Goal: Find specific page/section: Find specific page/section

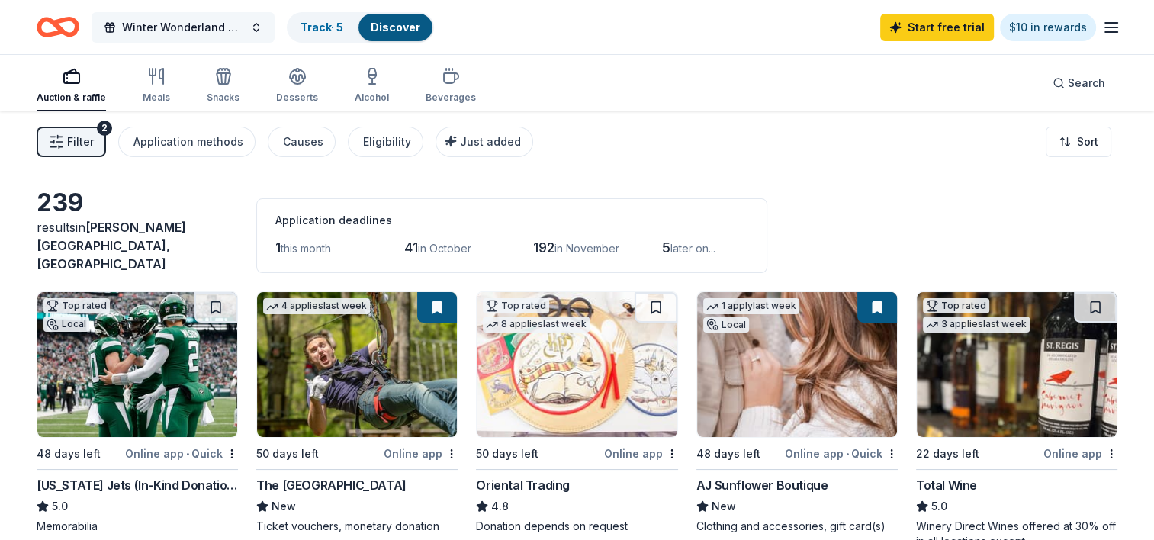
click at [232, 24] on span "Winter Wonderland of Giving" at bounding box center [183, 27] width 122 height 18
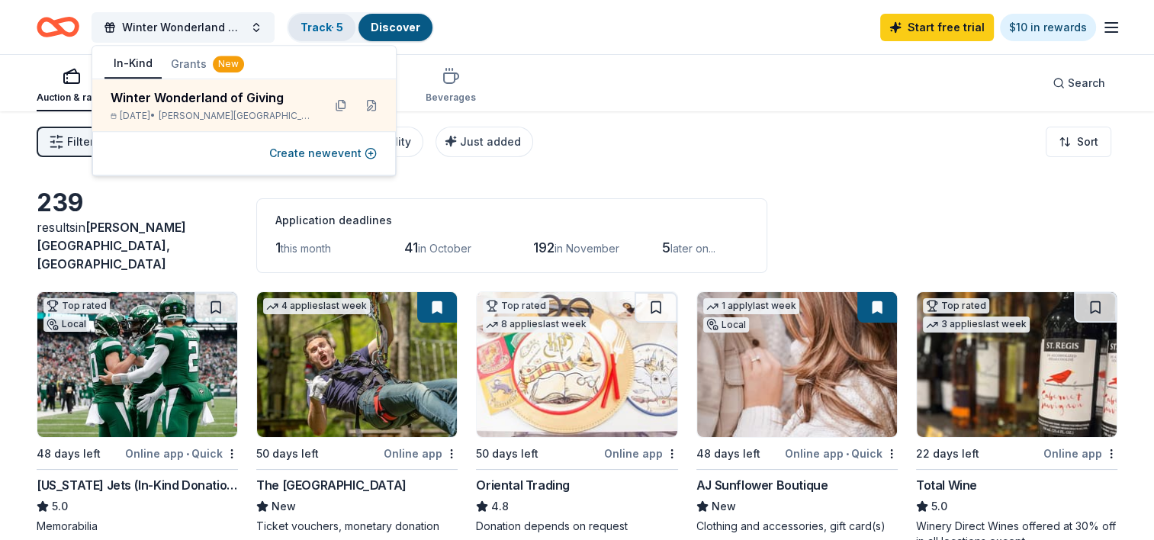
click at [335, 25] on link "Track · 5" at bounding box center [321, 27] width 43 height 13
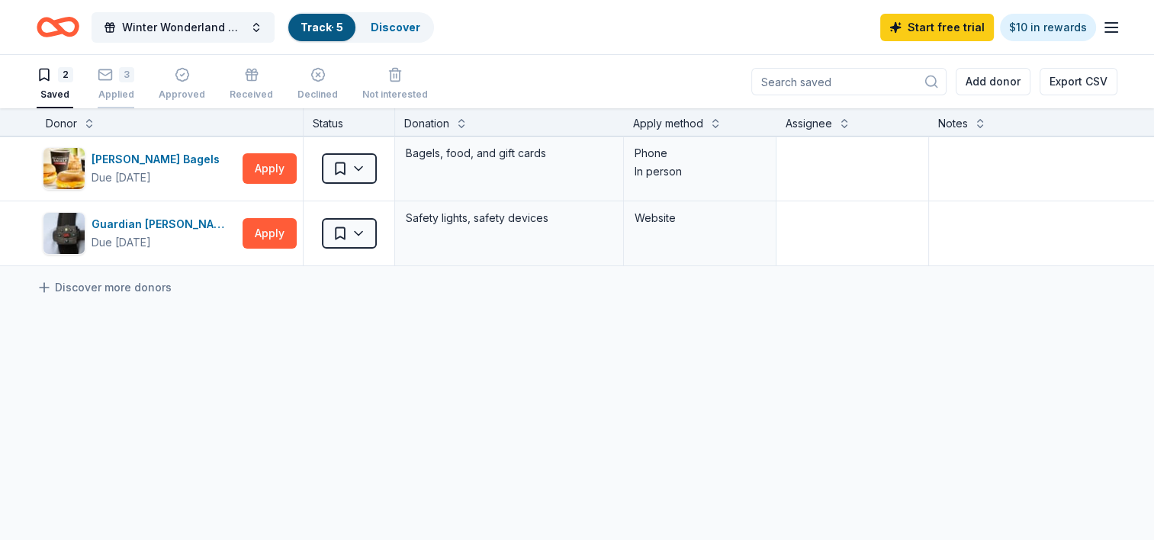
click at [114, 80] on div "3" at bounding box center [116, 74] width 37 height 15
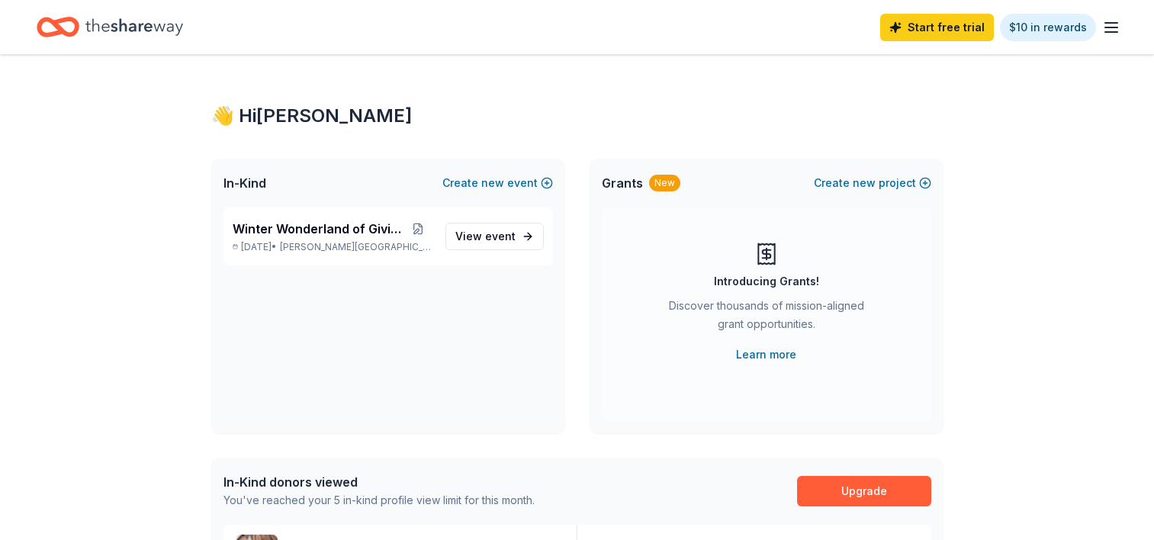
scroll to position [151, 0]
